Goal: Transaction & Acquisition: Purchase product/service

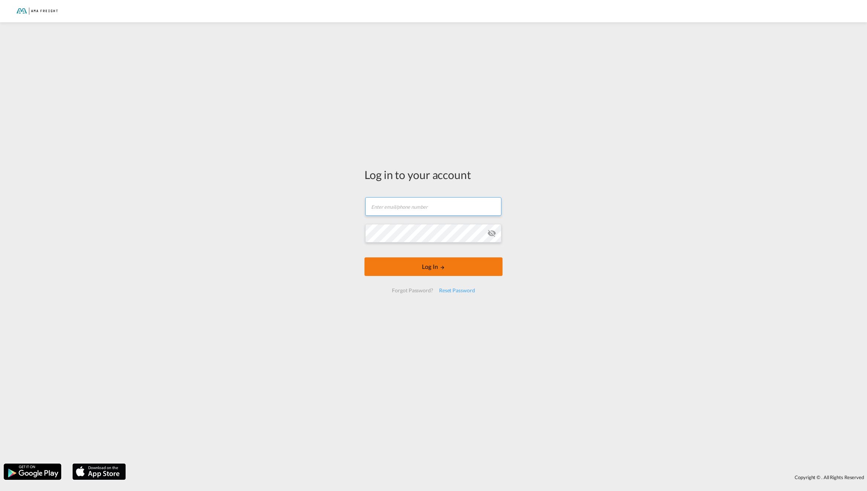
type input "[PERSON_NAME][EMAIL_ADDRESS][DOMAIN_NAME]"
click at [440, 266] on md-icon "LOGIN" at bounding box center [442, 267] width 5 height 5
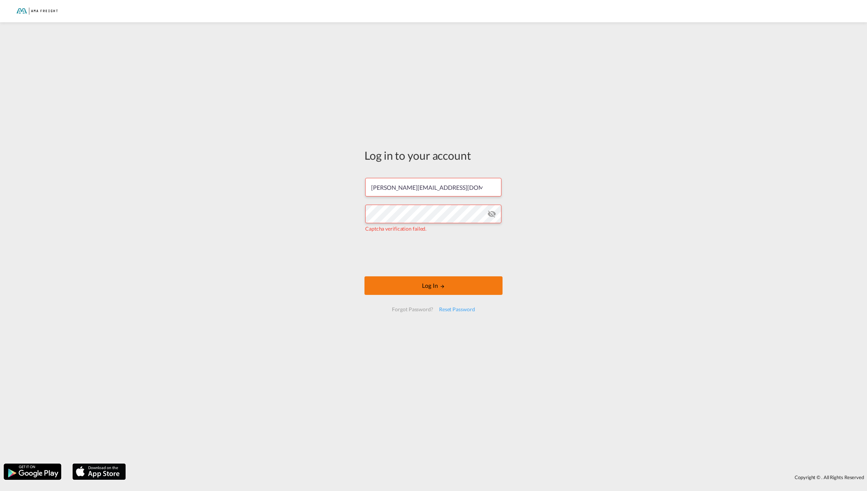
click at [426, 286] on button "Log In" at bounding box center [434, 285] width 138 height 19
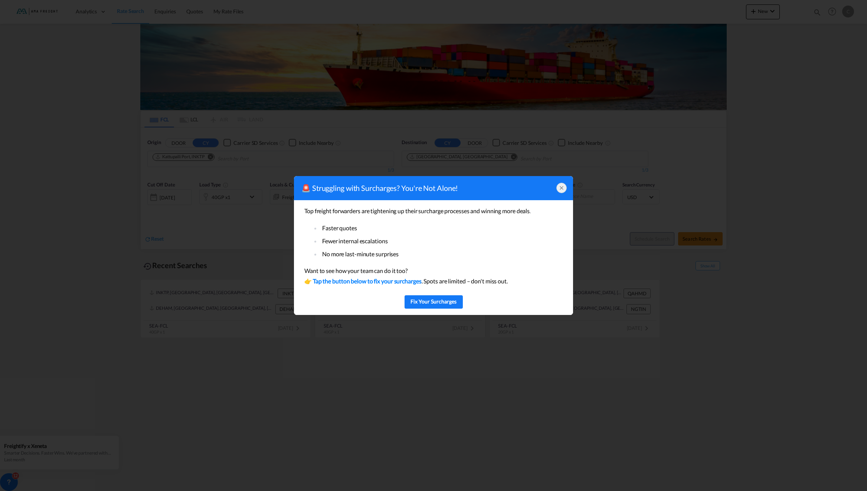
click at [562, 187] on icon at bounding box center [561, 187] width 3 height 3
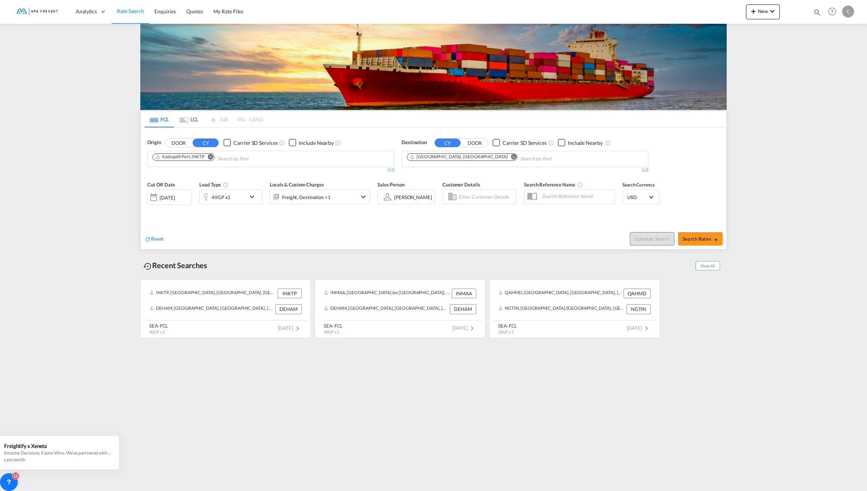
click at [213, 157] on md-icon "Remove" at bounding box center [211, 157] width 6 height 6
type input "cnsha"
click at [164, 177] on div "Shanghai [GEOGRAPHIC_DATA] CNSHA" at bounding box center [210, 176] width 141 height 22
click at [252, 195] on md-icon "icon-chevron-down" at bounding box center [254, 196] width 13 height 9
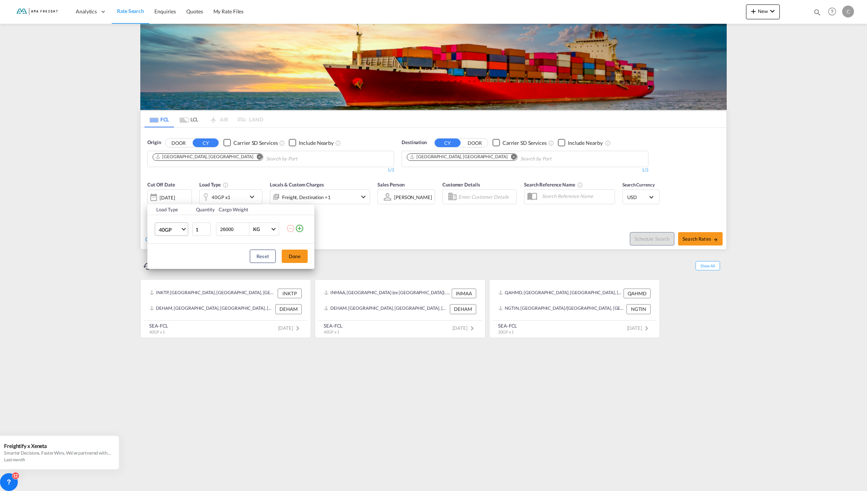
click at [183, 229] on span "Choose: \a40GP" at bounding box center [184, 228] width 4 height 4
click at [177, 232] on md-option "20OT" at bounding box center [178, 231] width 50 height 18
click at [236, 229] on input "26000" at bounding box center [234, 229] width 30 height 13
click at [246, 229] on input "26001" at bounding box center [234, 229] width 30 height 13
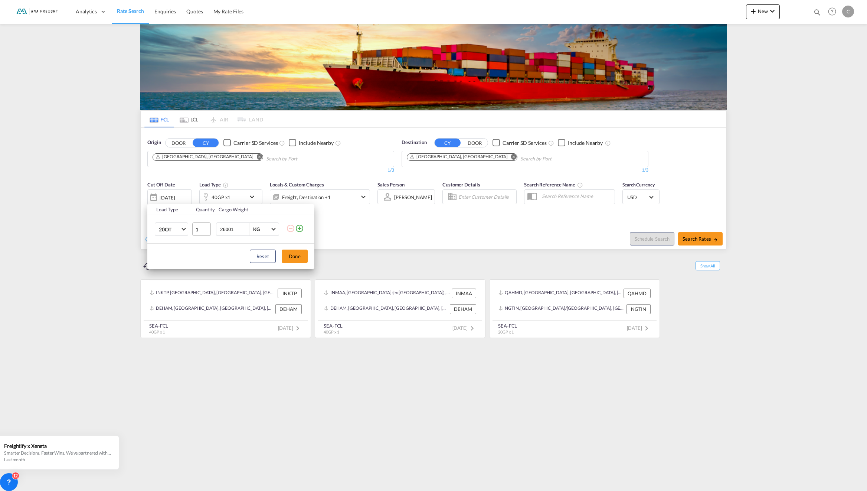
drag, startPoint x: 233, startPoint y: 230, endPoint x: 204, endPoint y: 227, distance: 29.4
click at [204, 227] on tr "20OT 1 26001 KG KG" at bounding box center [230, 229] width 167 height 29
type input "11000"
click at [301, 228] on md-icon "icon-plus-circle-outline" at bounding box center [299, 228] width 9 height 9
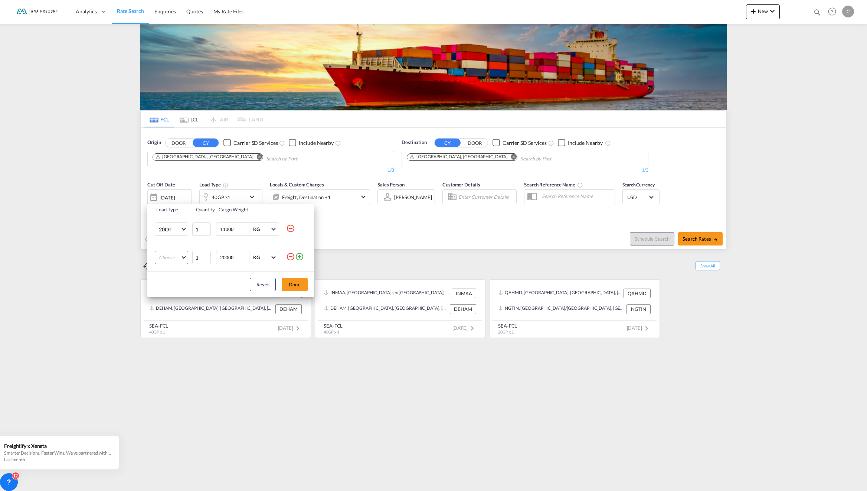
click at [291, 257] on md-icon "icon-minus-circle-outline" at bounding box center [290, 256] width 9 height 9
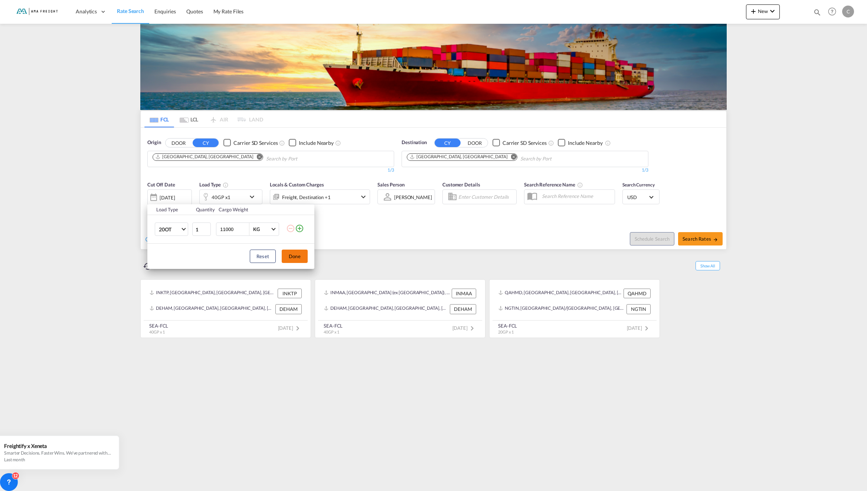
click at [295, 260] on button "Done" at bounding box center [295, 255] width 26 height 13
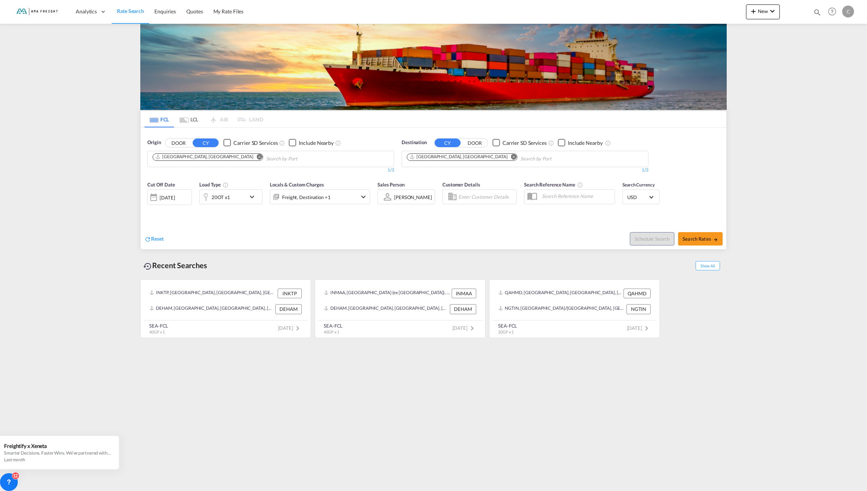
click at [511, 156] on md-icon "Remove" at bounding box center [514, 157] width 6 height 6
type input "nlrtm"
click at [433, 175] on div "[GEOGRAPHIC_DATA] [GEOGRAPHIC_DATA] NLRTM" at bounding box center [464, 176] width 141 height 22
click at [712, 236] on span "Search Rates" at bounding box center [701, 239] width 36 height 6
type input "CNSHA to NLRTM / [DATE]"
